Goal: Task Accomplishment & Management: Complete application form

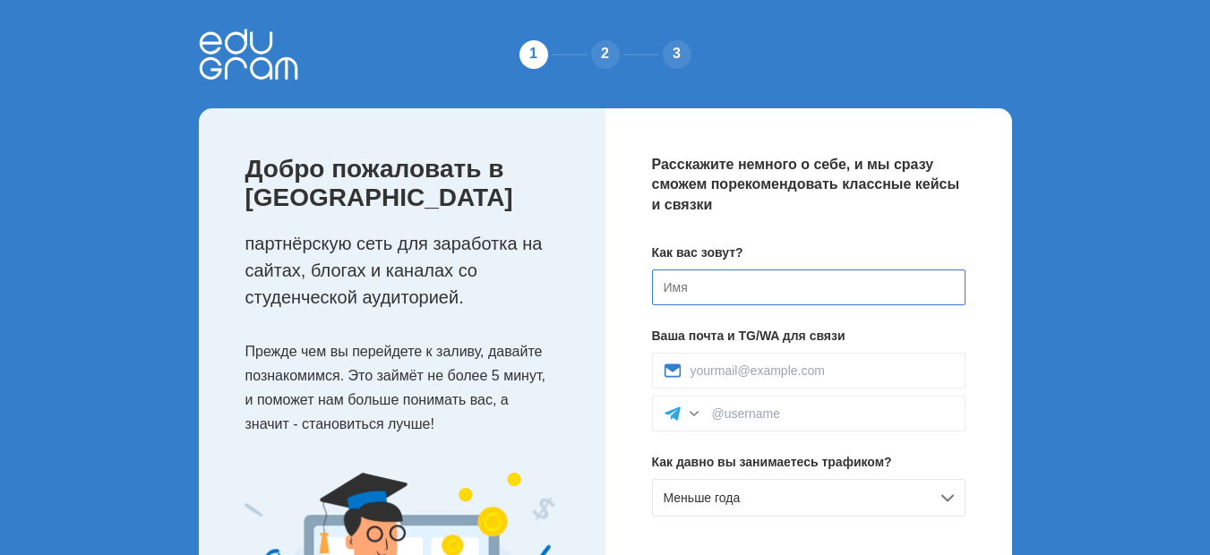
click at [739, 274] on input at bounding box center [808, 288] width 313 height 36
click at [732, 288] on input at bounding box center [808, 288] width 313 height 36
type input "[PERSON_NAME]"
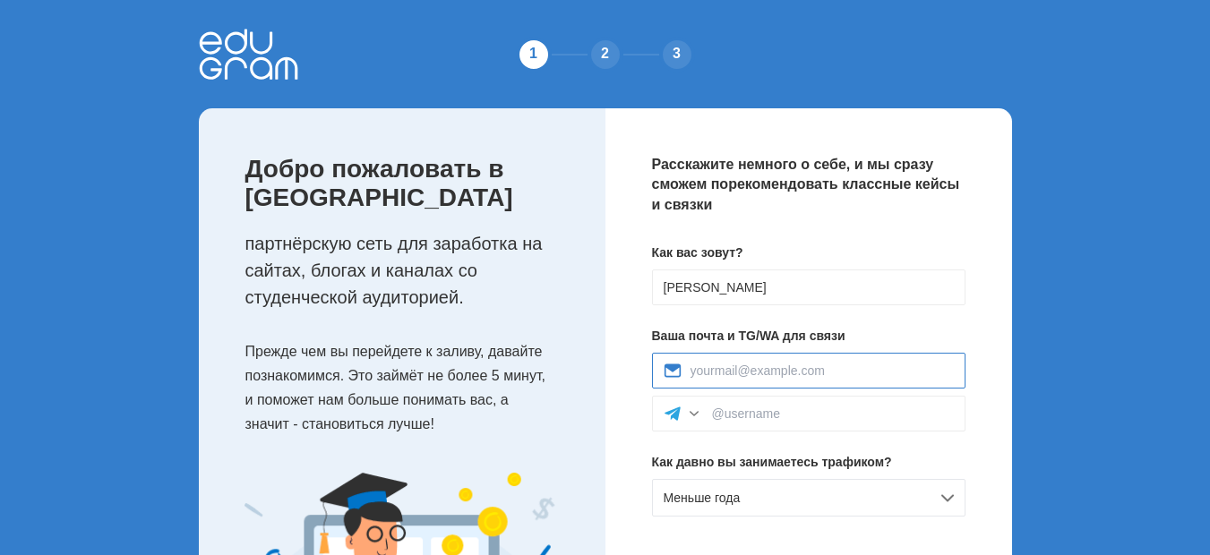
click at [812, 373] on input at bounding box center [821, 371] width 263 height 14
type input "[EMAIL_ADDRESS][DOMAIN_NAME]"
click at [1113, 305] on div "1 2 3 Добро пожаловать в Edugram партнёрскую сеть для заработка на сайтах, блог…" at bounding box center [605, 366] width 1210 height 733
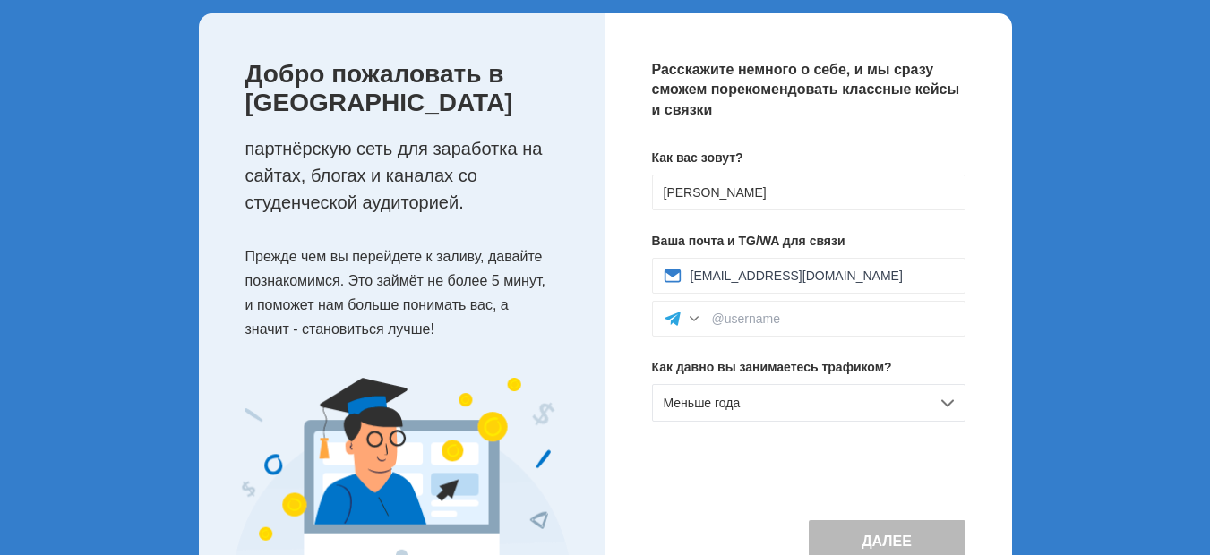
scroll to position [178, 0]
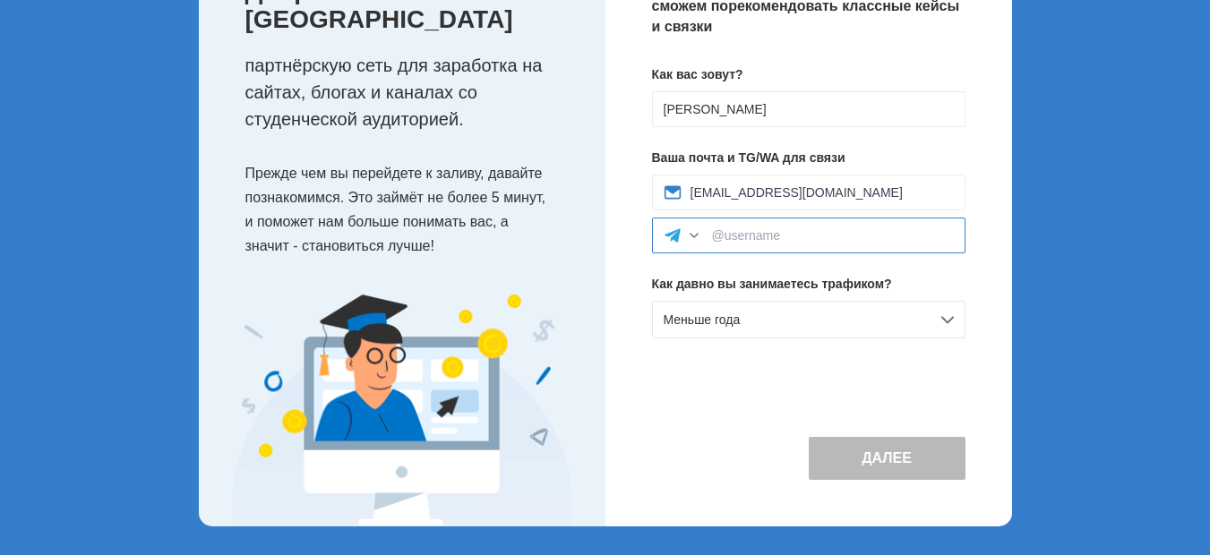
click at [762, 237] on input at bounding box center [833, 235] width 242 height 14
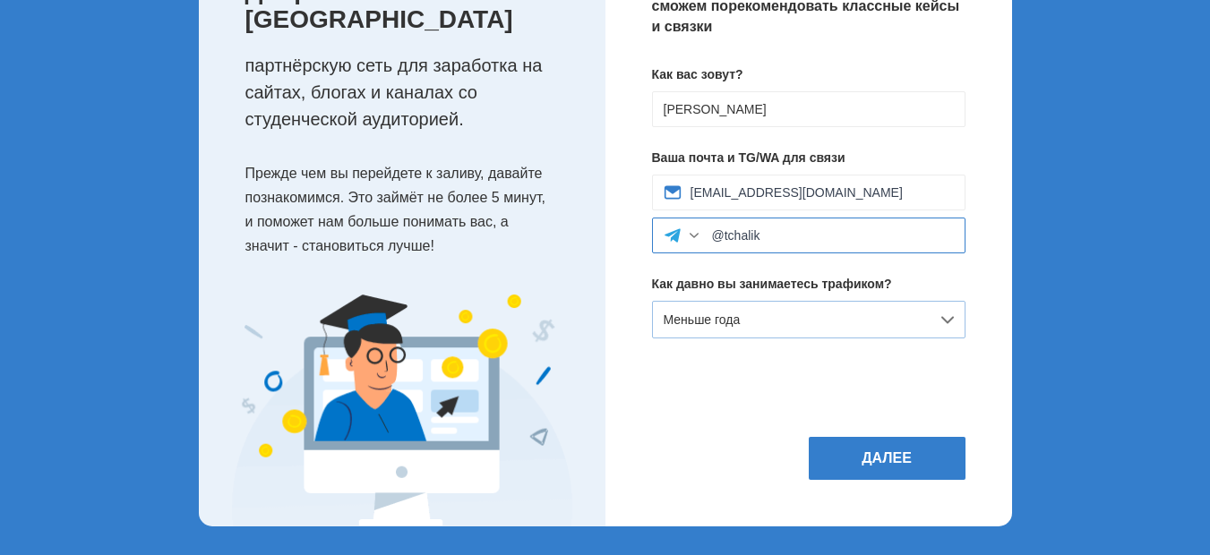
type input "@tchalik"
click at [744, 324] on div "Меньше года" at bounding box center [808, 320] width 313 height 38
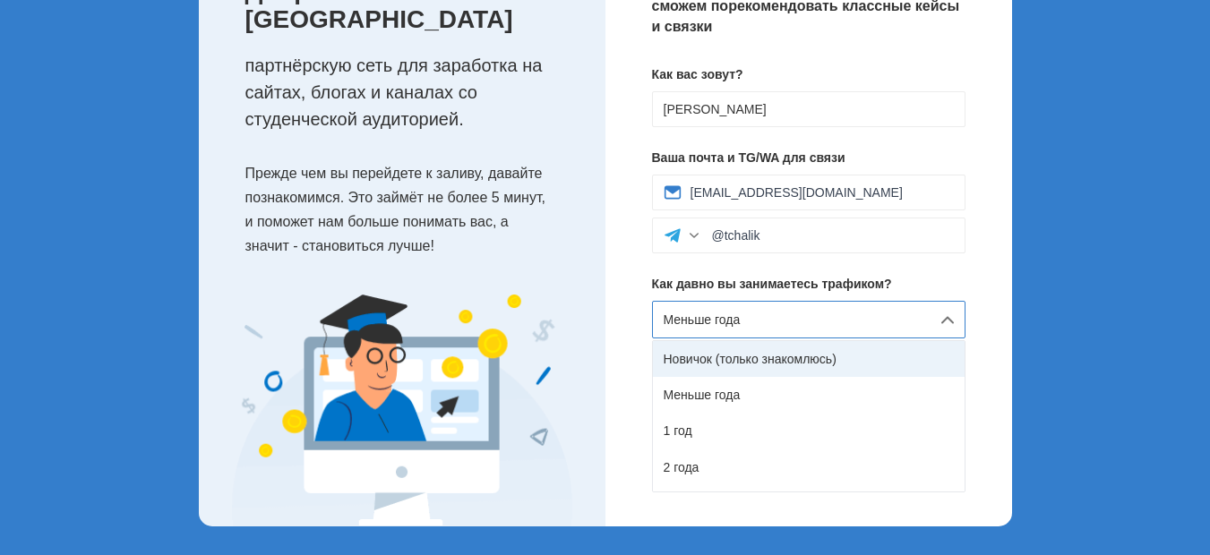
click at [766, 363] on div "Новичок (только знакомлюсь)" at bounding box center [809, 359] width 312 height 36
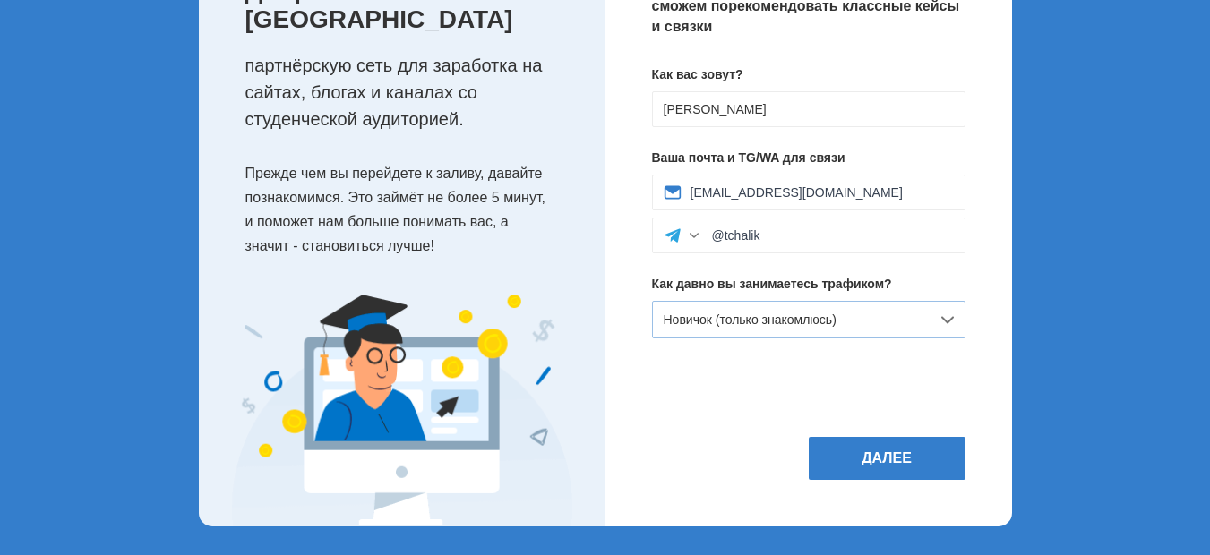
click at [801, 319] on span "Новичок (только знакомлюсь)" at bounding box center [750, 320] width 173 height 14
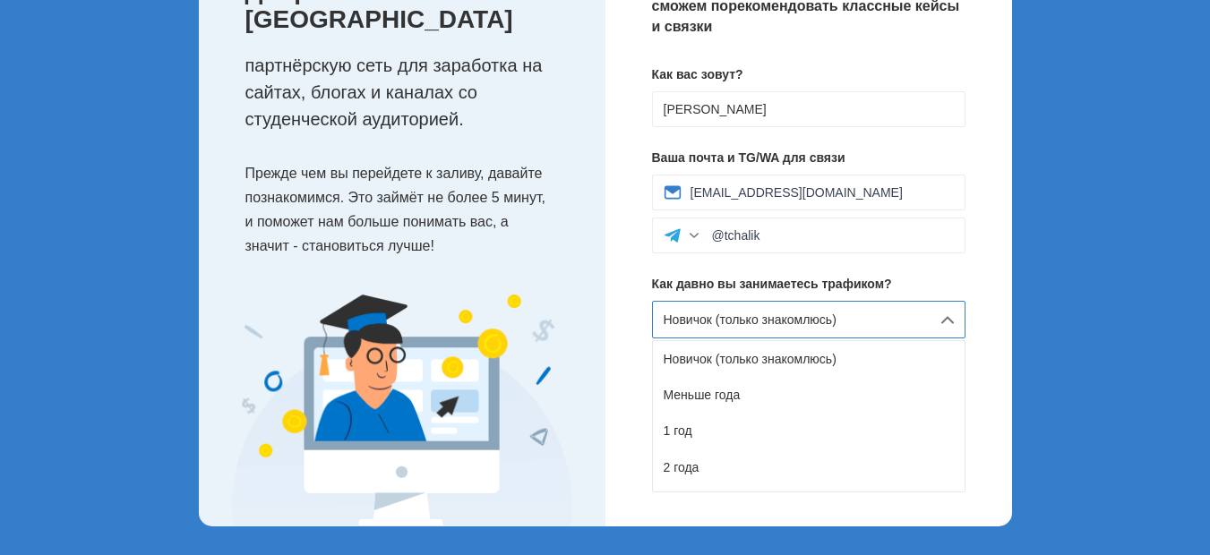
click at [997, 283] on div "Расскажите немного о себе, и мы сразу сможем порекомендовать классные кейсы и с…" at bounding box center [808, 228] width 407 height 596
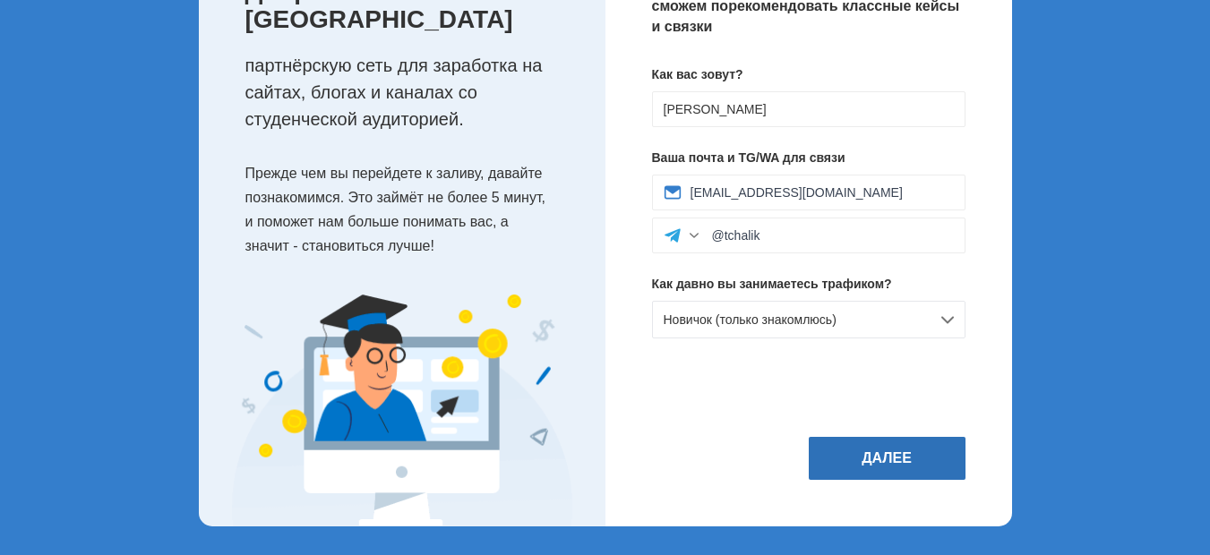
click at [909, 450] on button "Далее" at bounding box center [887, 458] width 157 height 43
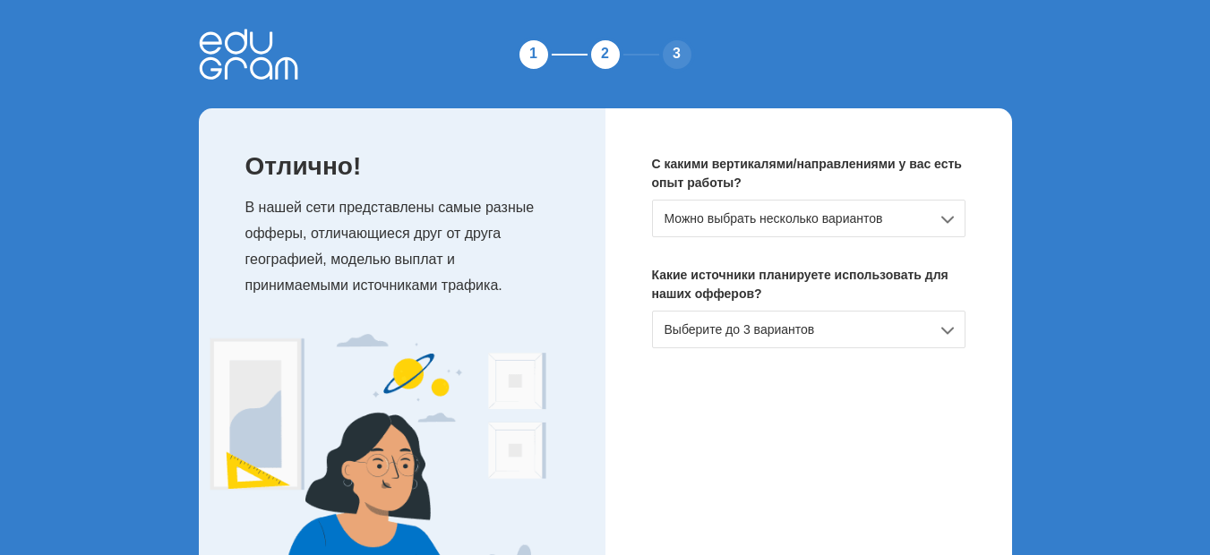
click at [807, 207] on div "Можно выбрать несколько вариантов" at bounding box center [808, 219] width 313 height 38
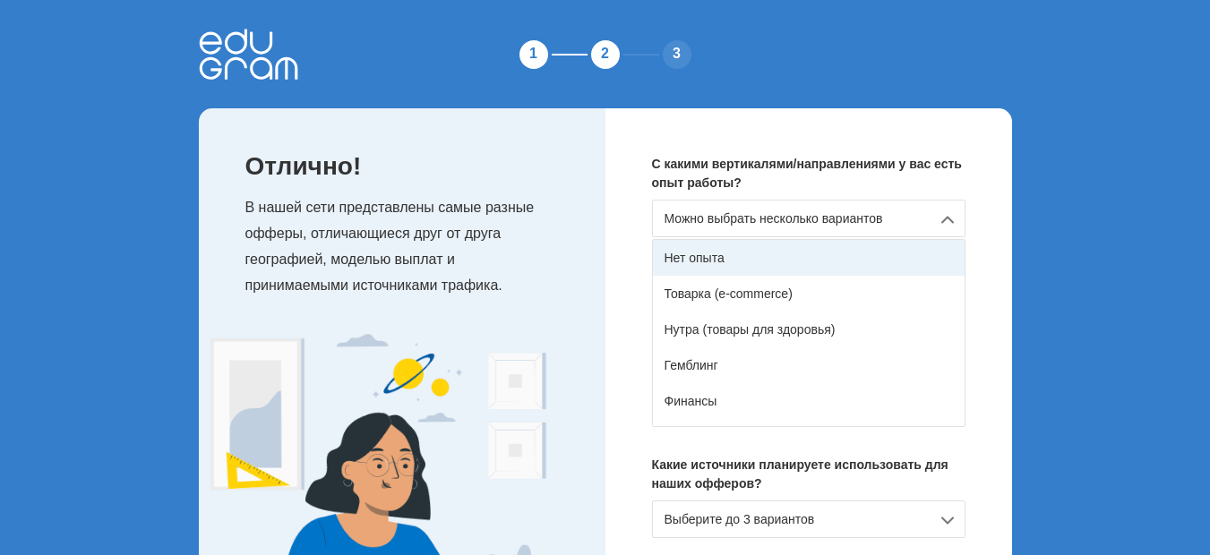
click at [693, 258] on div "Нет опыта" at bounding box center [809, 258] width 312 height 36
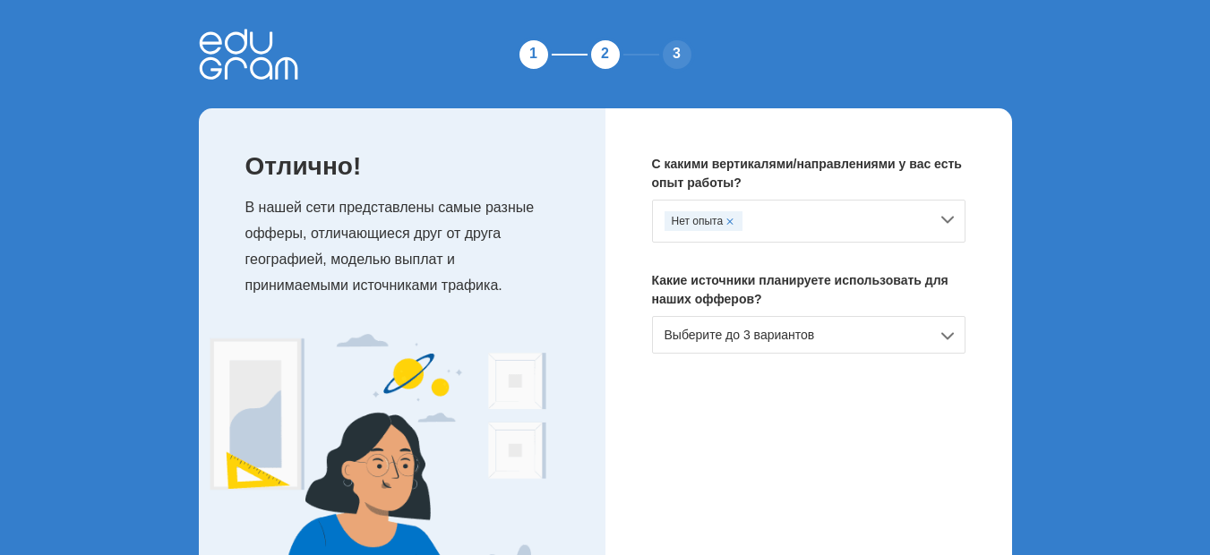
click at [801, 331] on div "Выберите до 3 вариантов" at bounding box center [808, 335] width 313 height 38
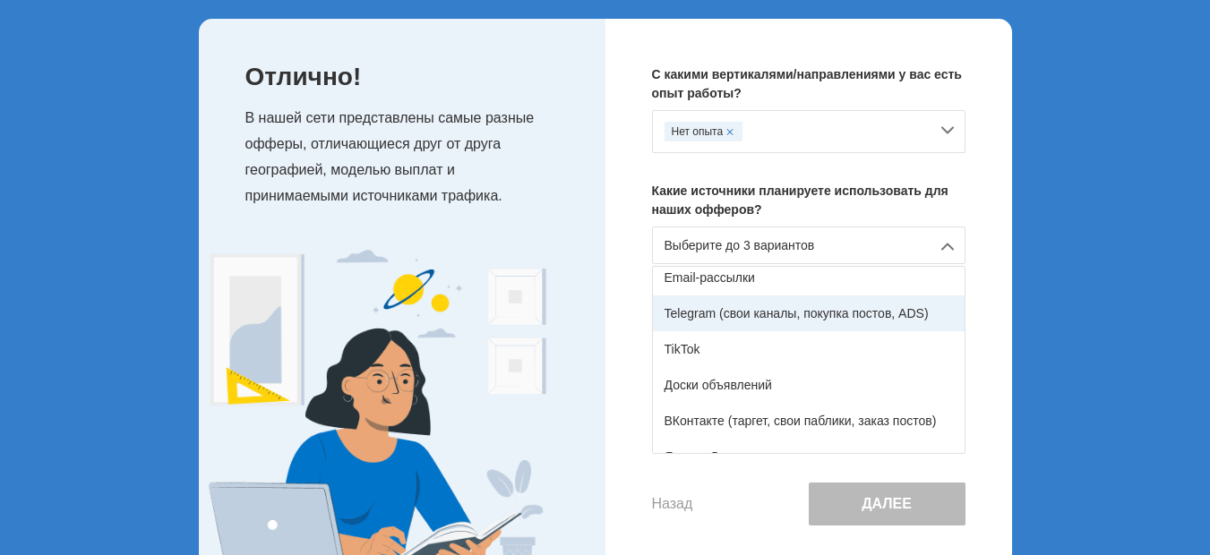
scroll to position [269, 0]
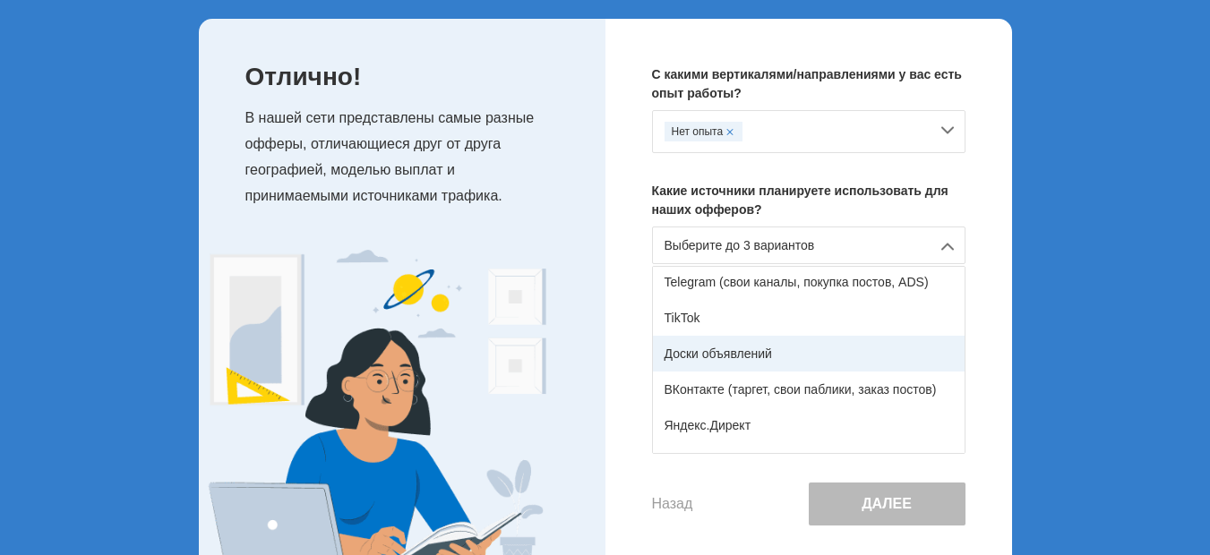
click at [720, 356] on div "Доски объявлений" at bounding box center [809, 354] width 312 height 36
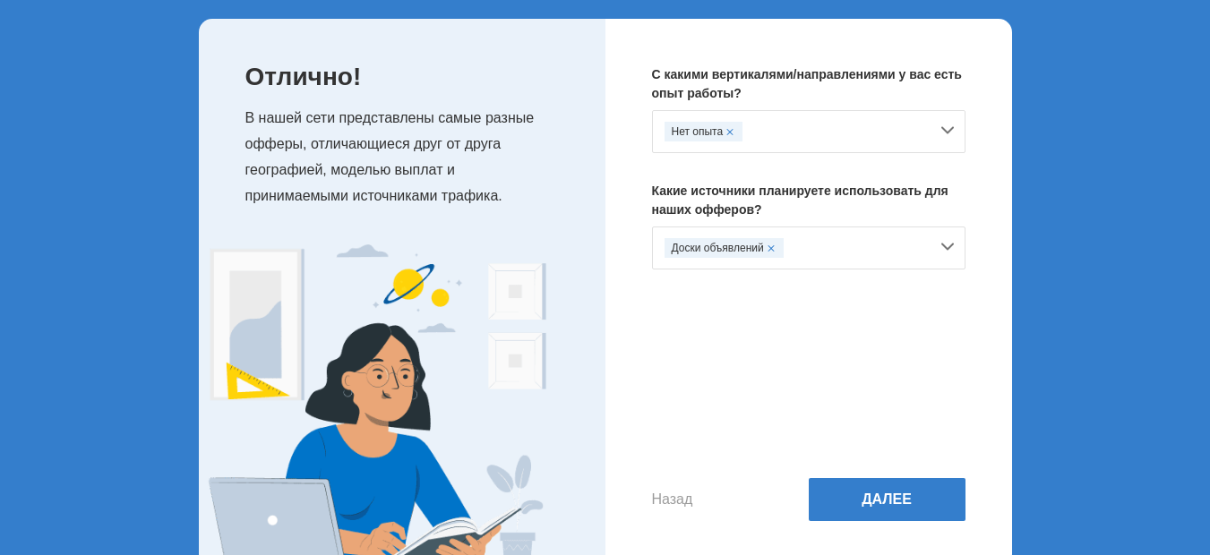
click at [834, 246] on div "Доски объявлений" at bounding box center [796, 248] width 264 height 20
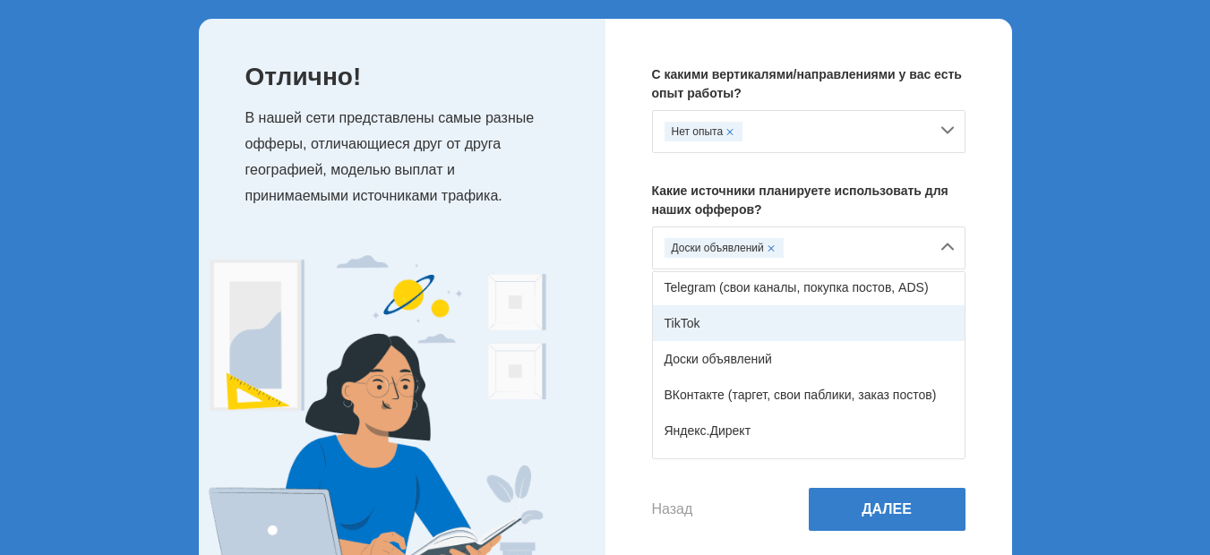
click at [695, 328] on div "TikTok" at bounding box center [809, 323] width 312 height 36
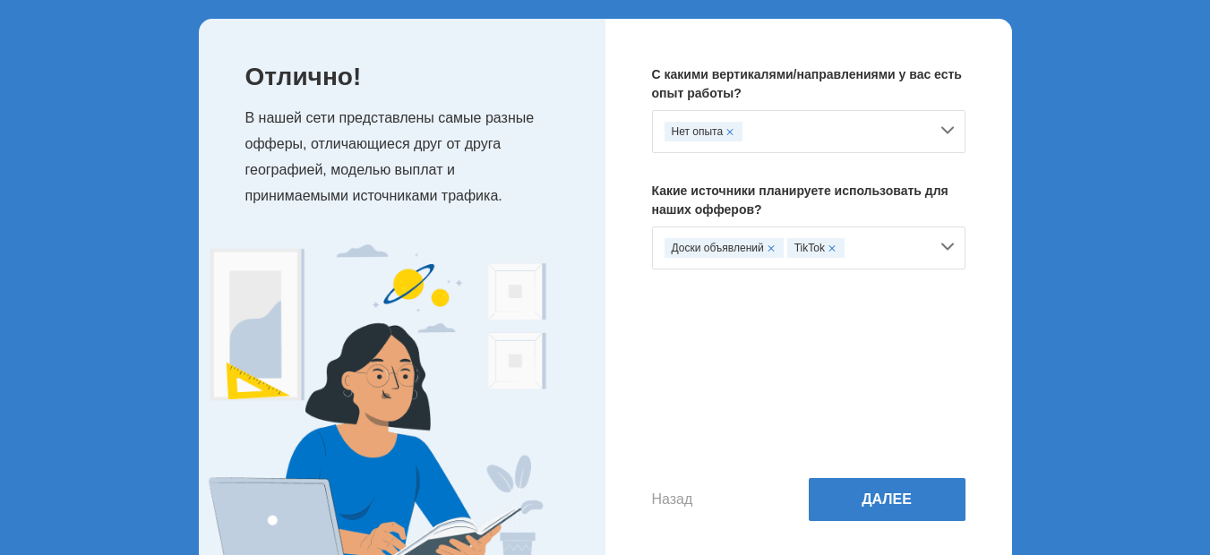
click at [857, 250] on div "Доски объявлений TikTok" at bounding box center [796, 248] width 264 height 20
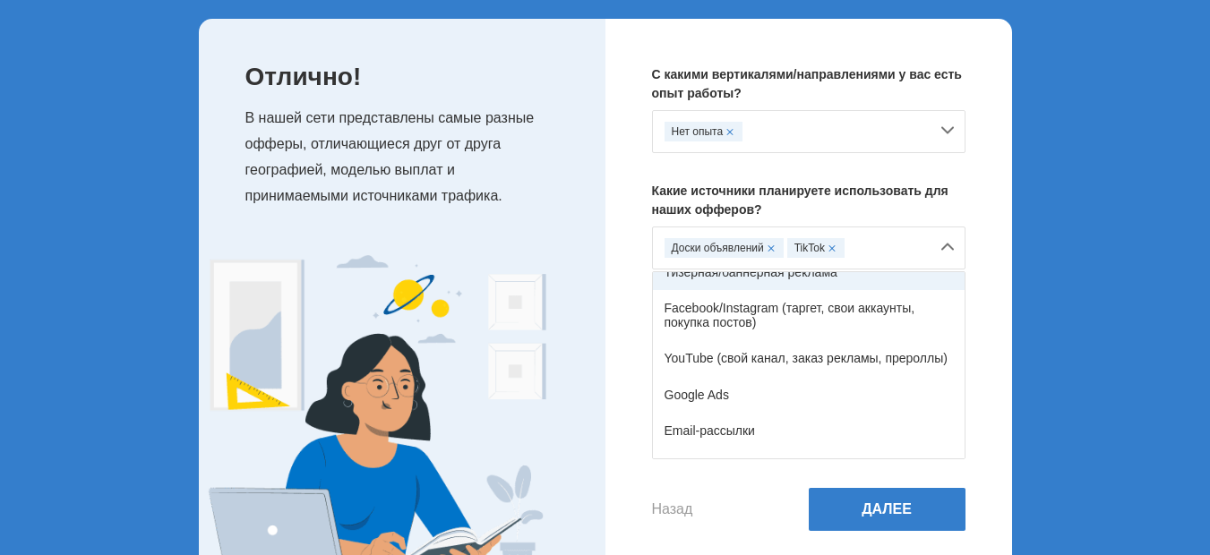
scroll to position [0, 0]
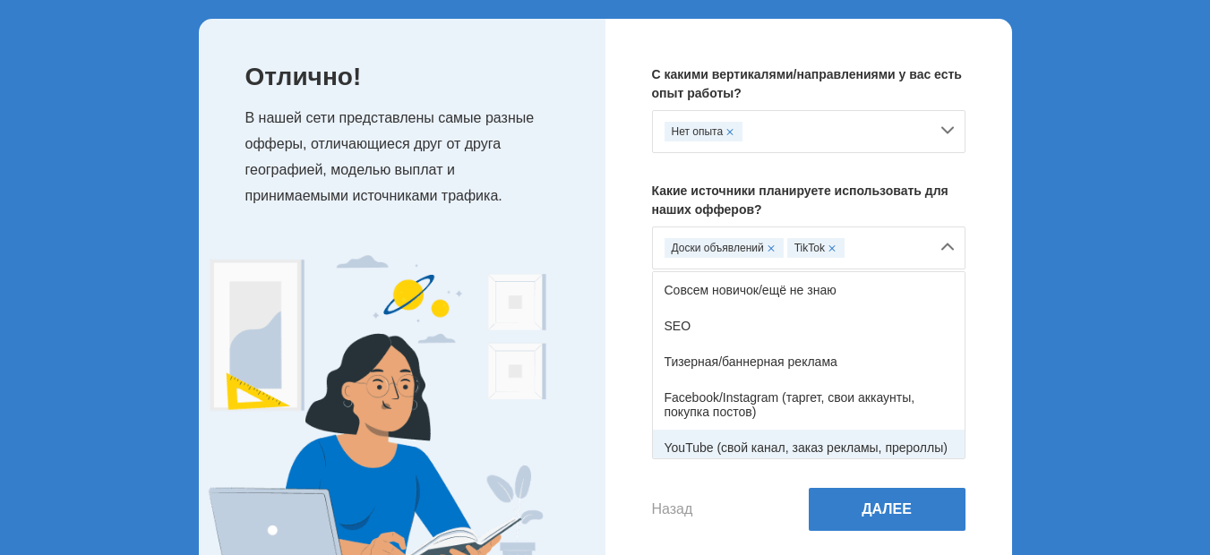
click at [732, 441] on div "YouTube (свой канал, заказ рекламы, прероллы)" at bounding box center [809, 448] width 312 height 36
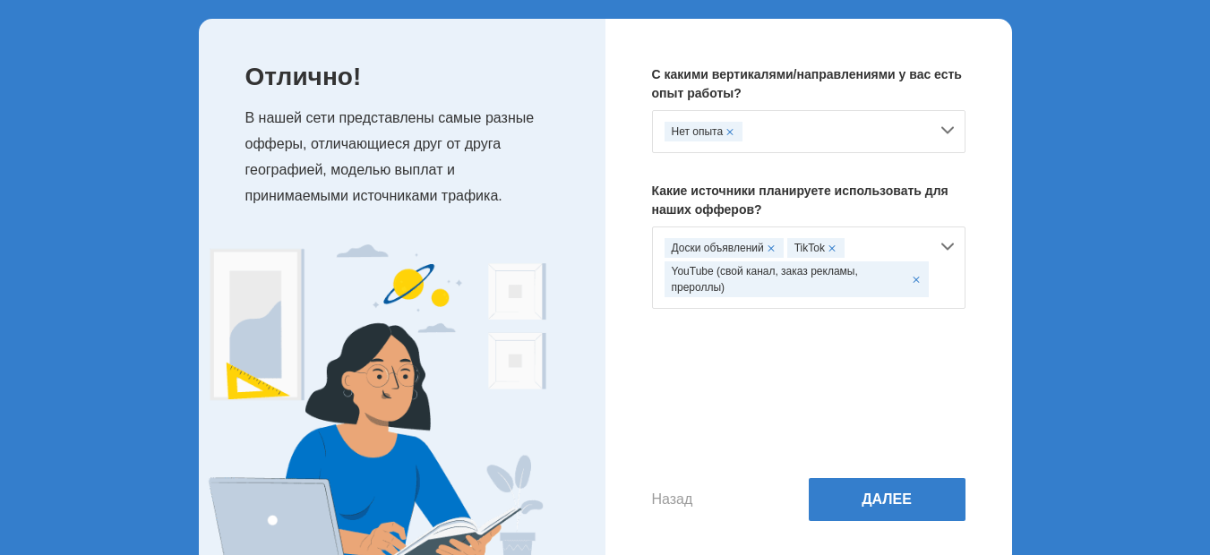
click at [870, 249] on div "Доски объявлений TikTok YouTube (свой канал, заказ рекламы, прероллы)" at bounding box center [796, 267] width 264 height 59
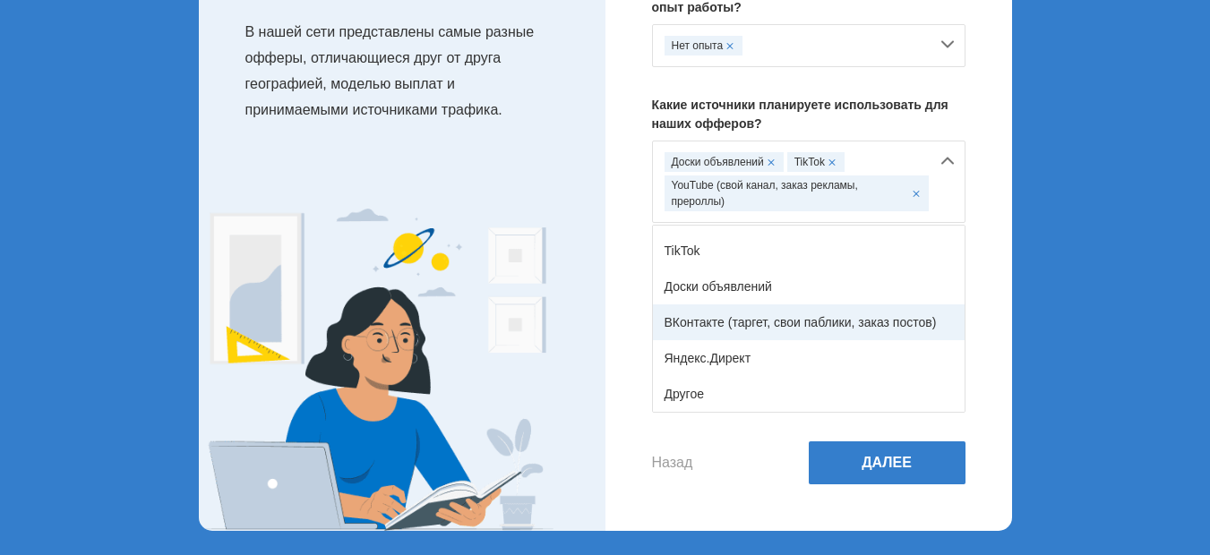
scroll to position [180, 0]
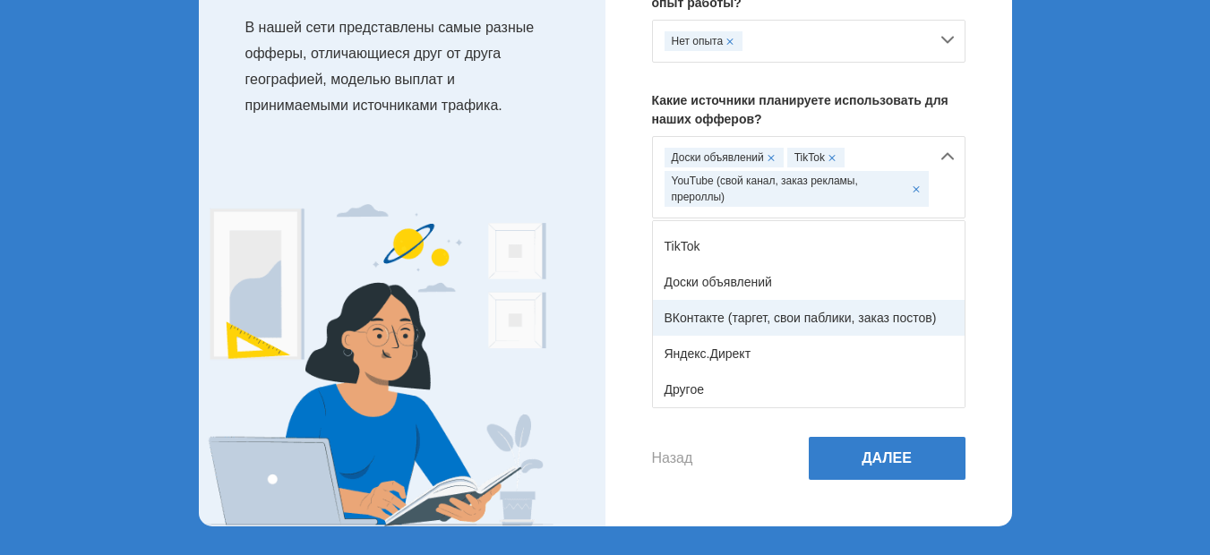
click at [741, 321] on div "ВКонтакте (таргет, свои паблики, заказ постов)" at bounding box center [809, 318] width 312 height 36
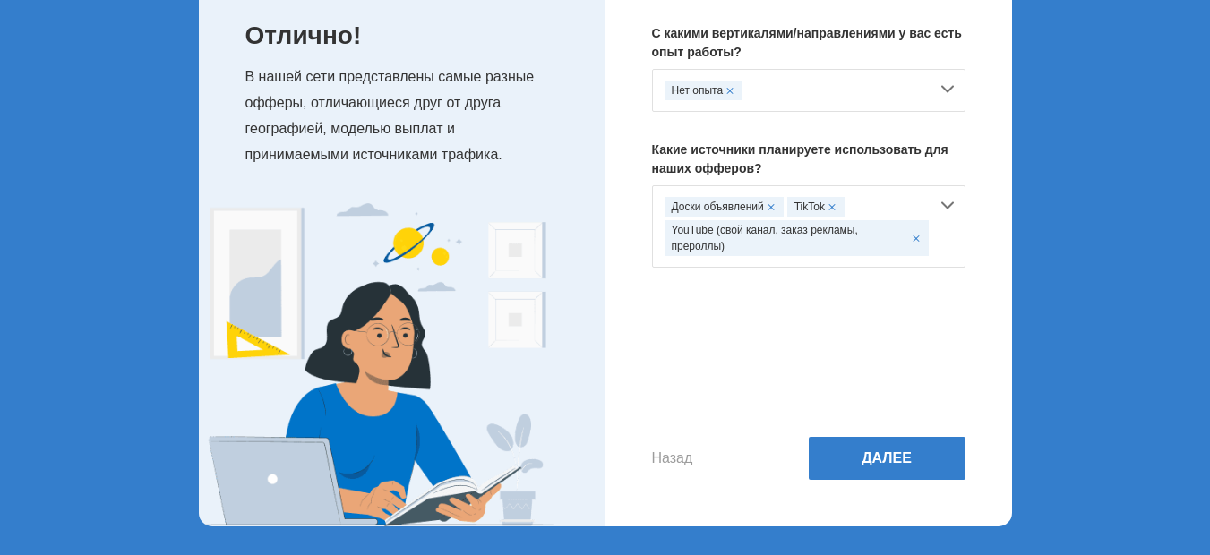
scroll to position [131, 0]
click at [909, 460] on button "Далее" at bounding box center [887, 458] width 157 height 43
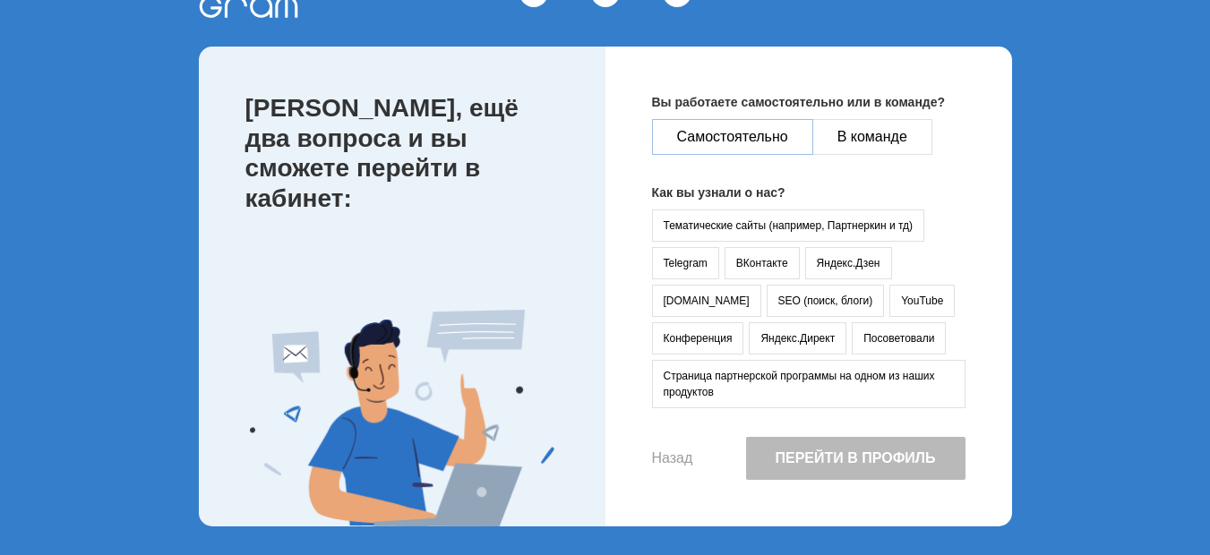
click at [721, 135] on button "Самостоятельно" at bounding box center [732, 137] width 161 height 36
click at [889, 303] on button "YouTube" at bounding box center [921, 301] width 65 height 32
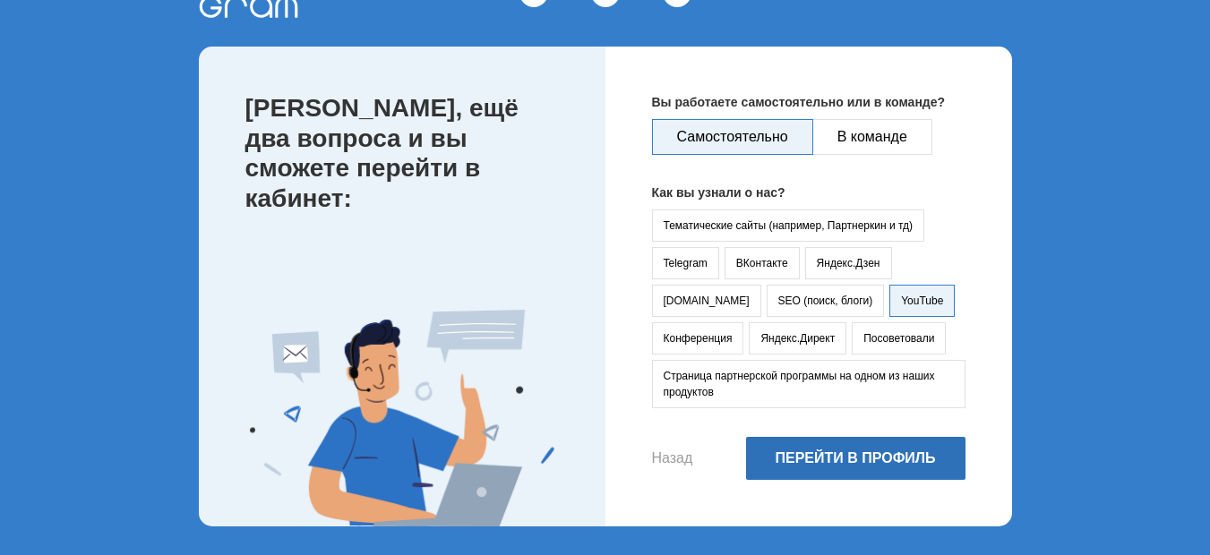
click at [853, 461] on button "Перейти в профиль" at bounding box center [855, 458] width 219 height 43
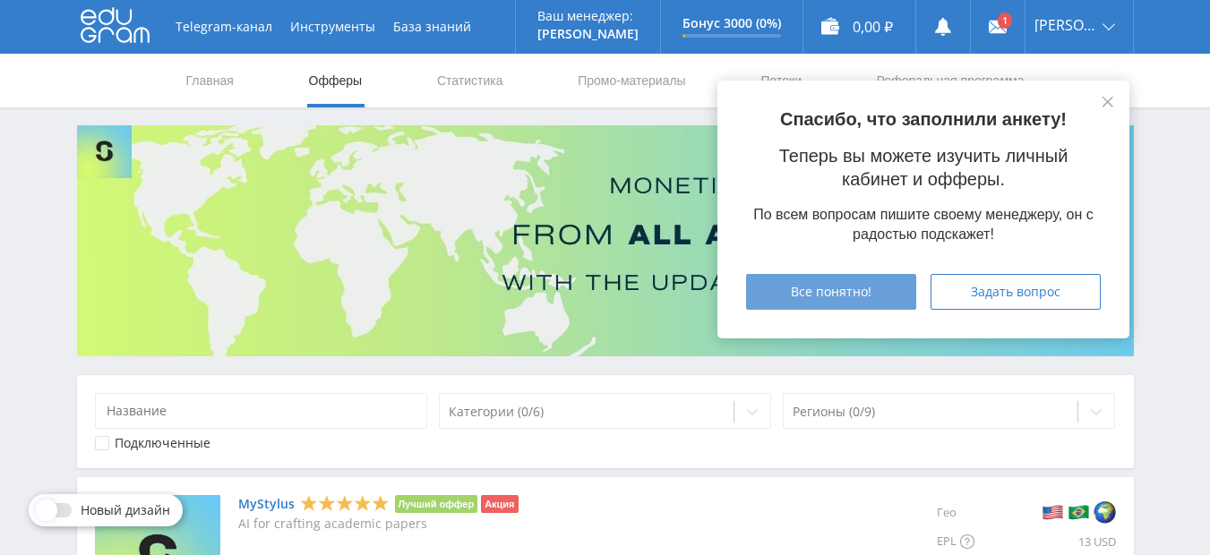
click at [835, 292] on span "Все понятно!" at bounding box center [831, 292] width 81 height 14
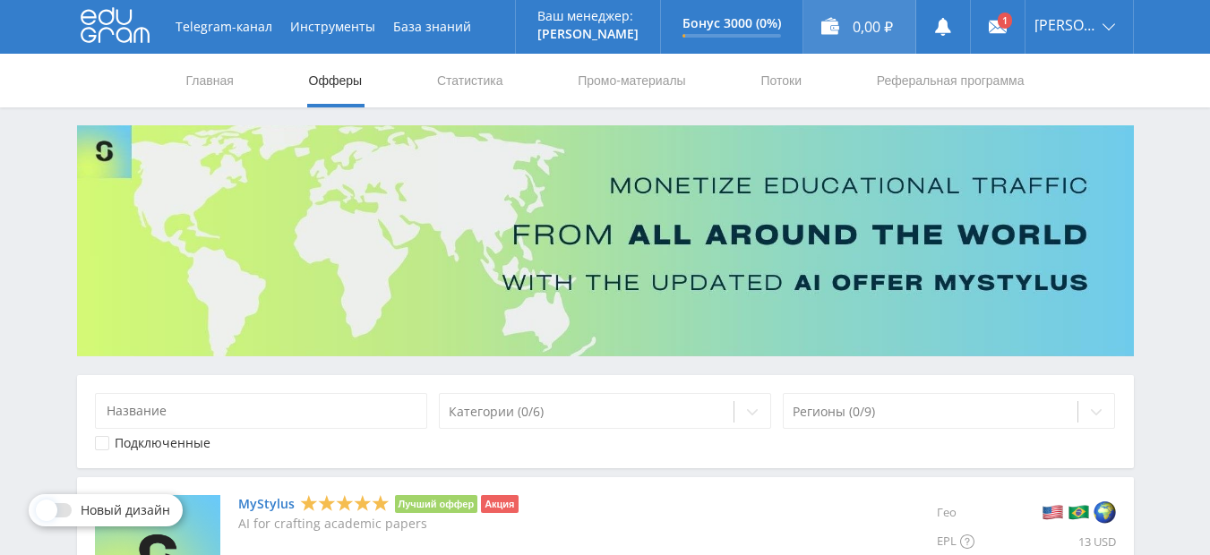
click at [858, 19] on div "0,00 ₽" at bounding box center [859, 27] width 112 height 54
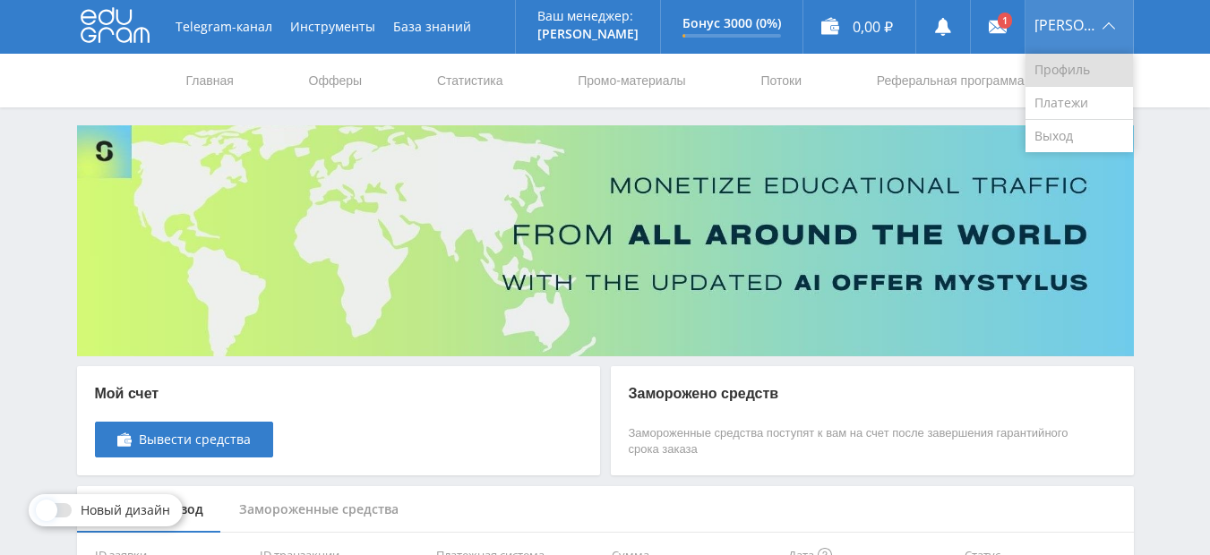
click at [1060, 61] on link "Профиль" at bounding box center [1078, 70] width 107 height 33
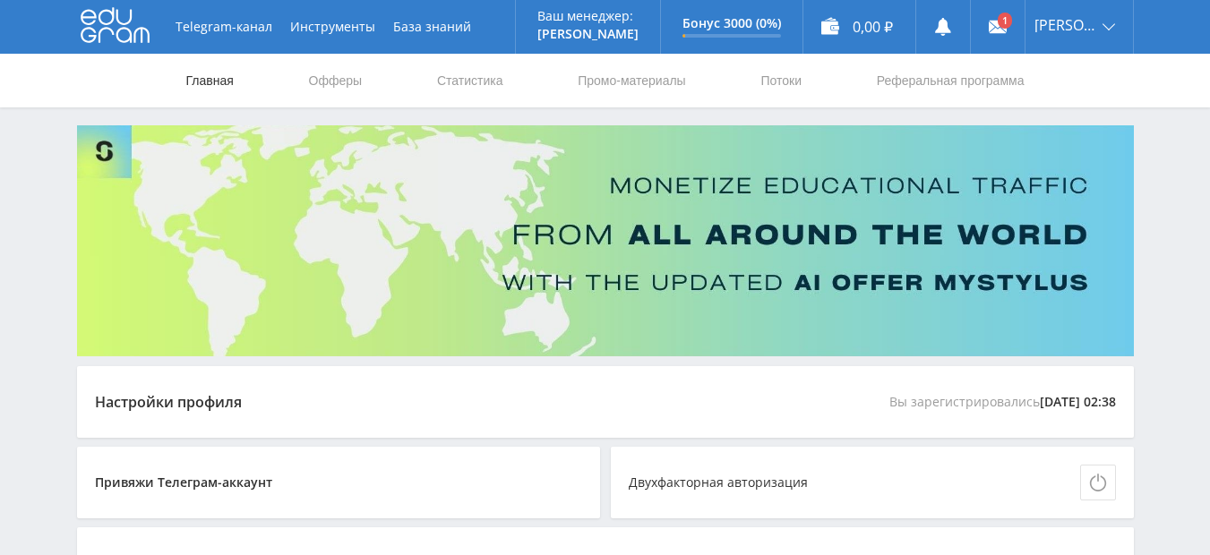
click at [216, 73] on link "Главная" at bounding box center [209, 81] width 51 height 54
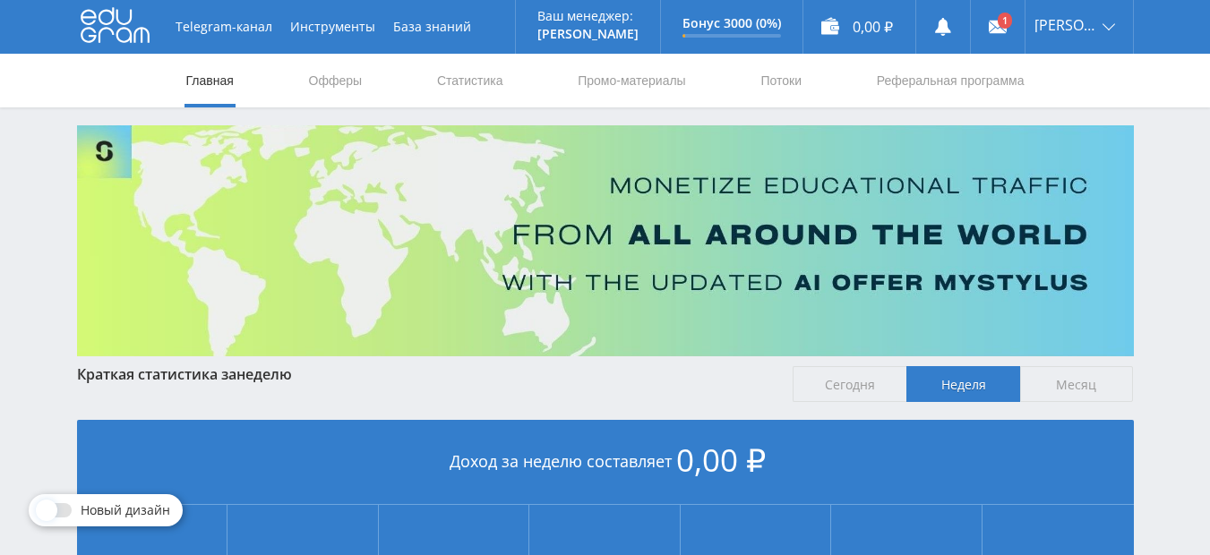
click at [341, 81] on link "Офферы" at bounding box center [335, 81] width 57 height 54
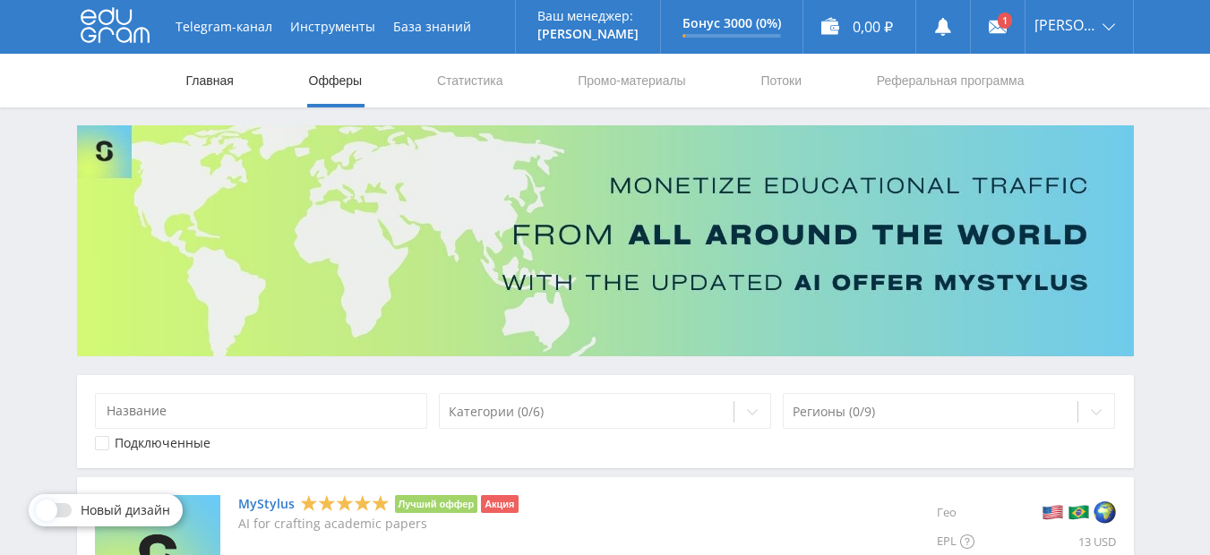
click at [211, 78] on link "Главная" at bounding box center [209, 81] width 51 height 54
